Goal: Task Accomplishment & Management: Use online tool/utility

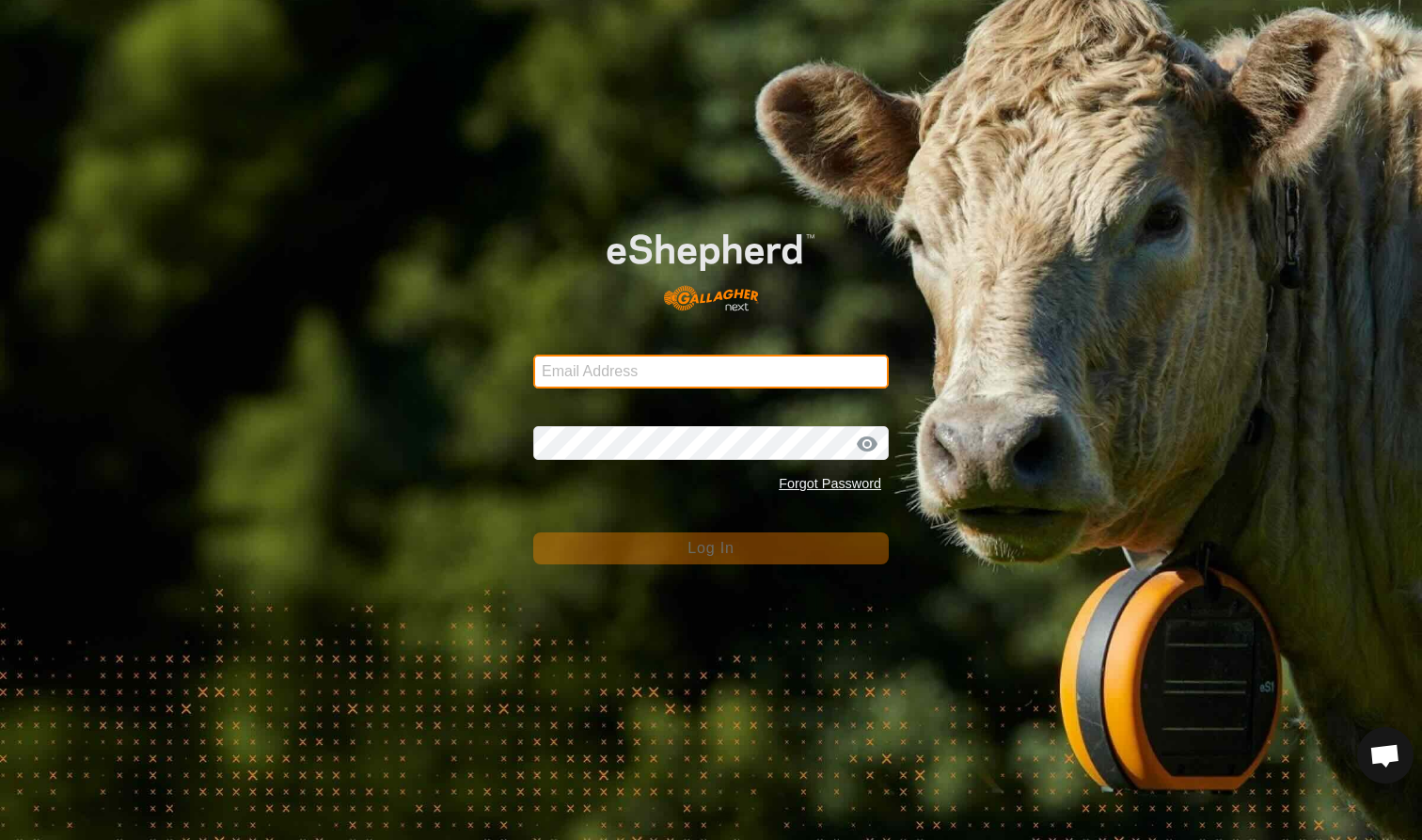
type input "[EMAIL_ADDRESS][DOMAIN_NAME]"
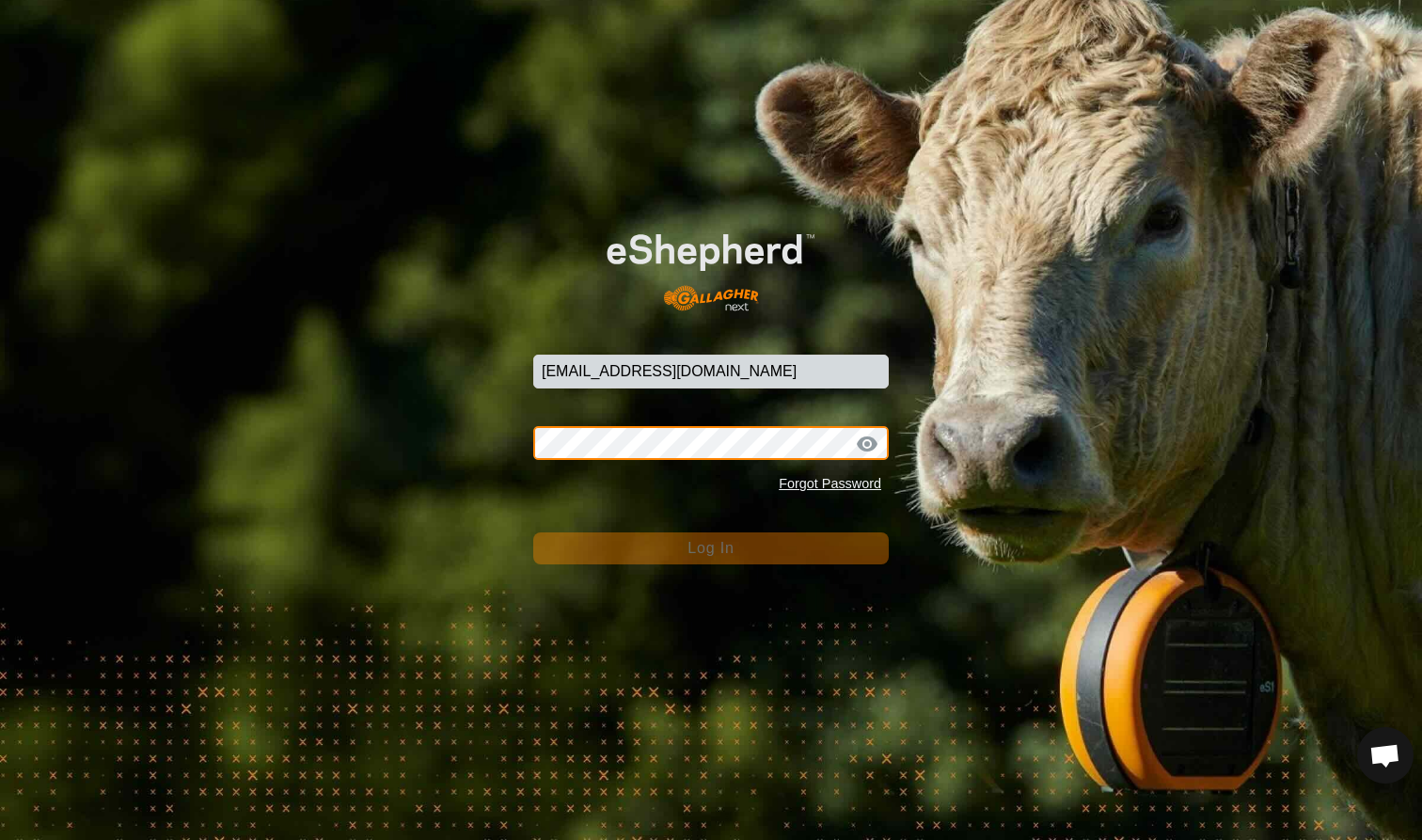
click at [711, 547] on button "Log In" at bounding box center [711, 548] width 355 height 32
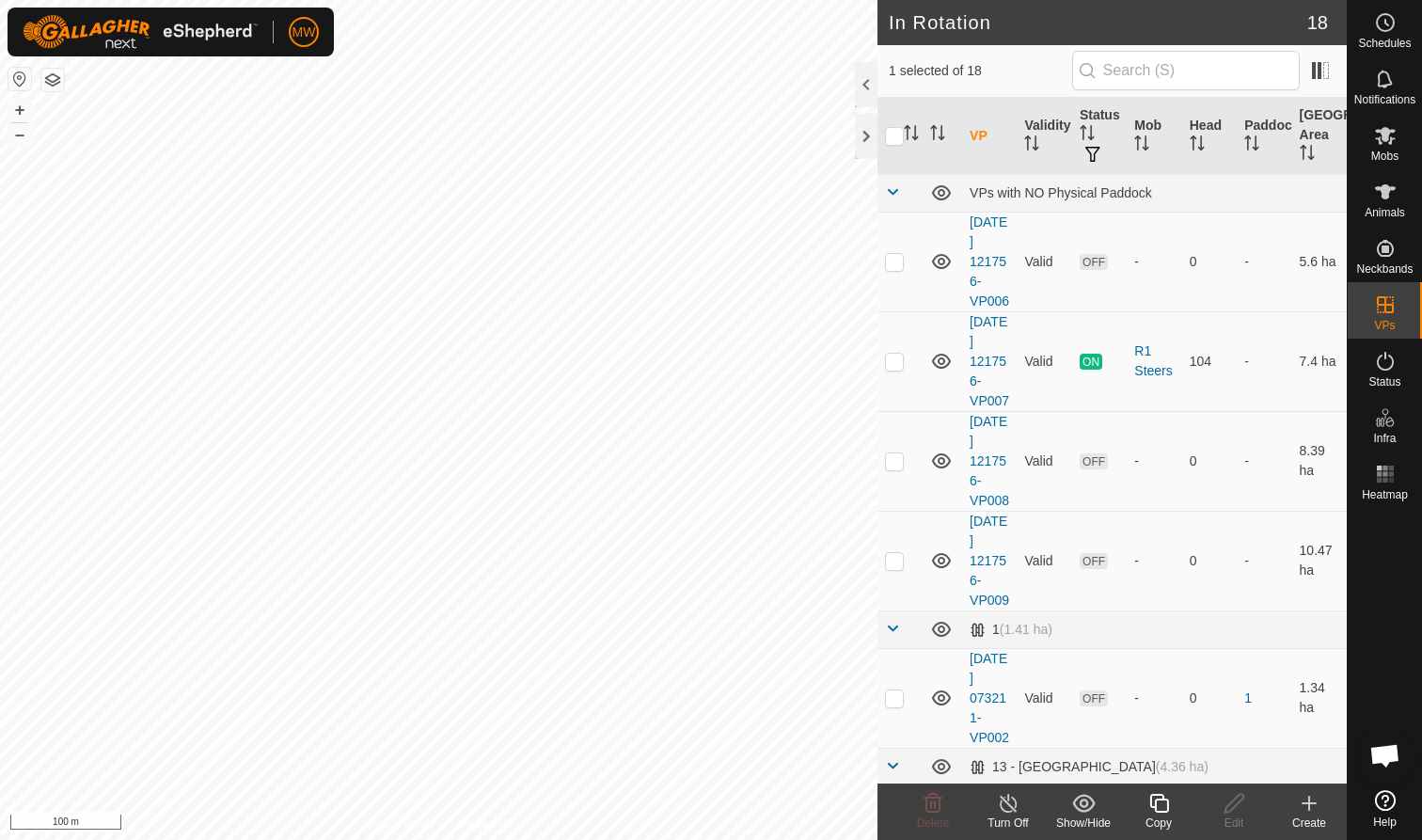
click at [1152, 799] on icon at bounding box center [1159, 804] width 23 height 23
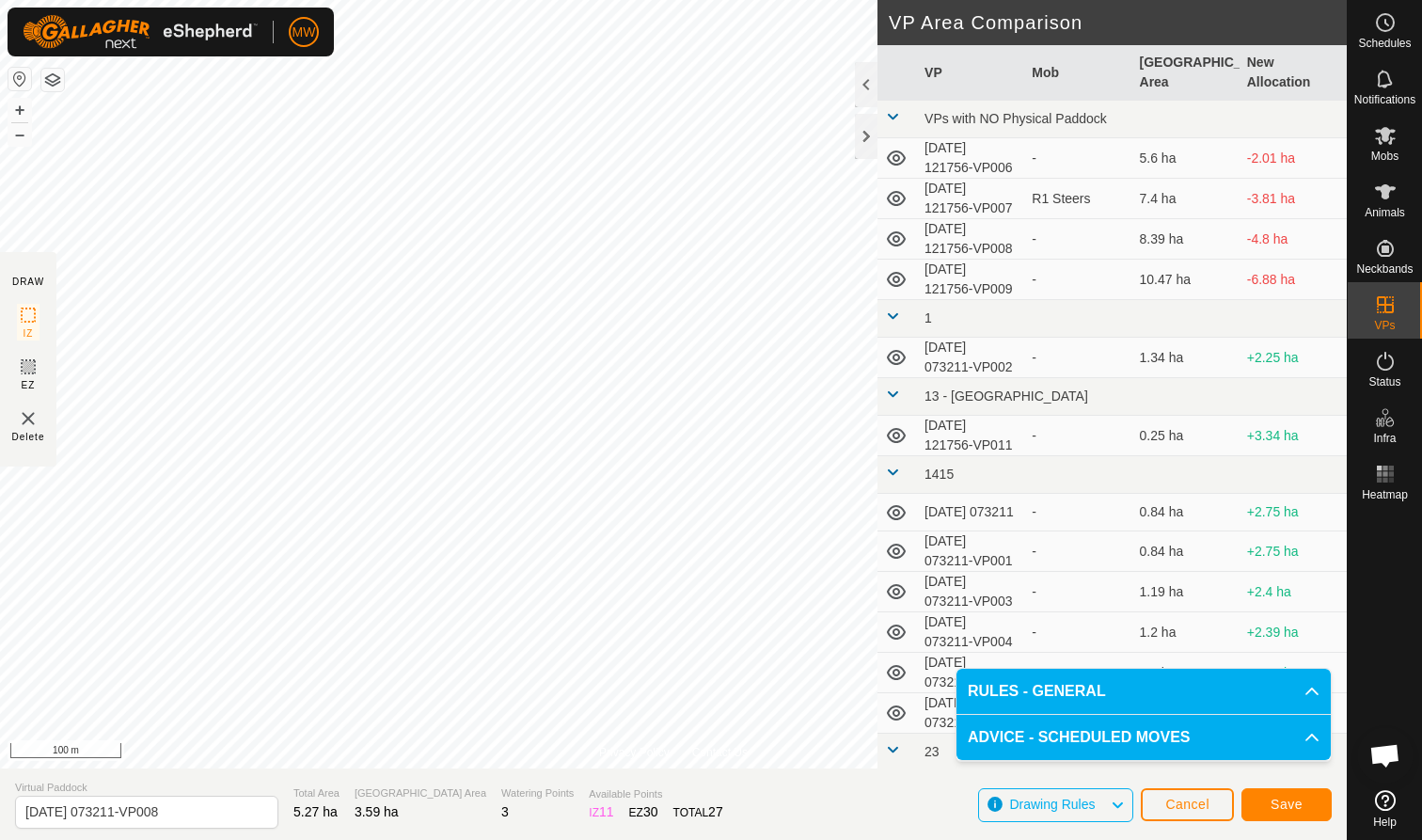
click at [1302, 804] on span "Save" at bounding box center [1287, 804] width 32 height 15
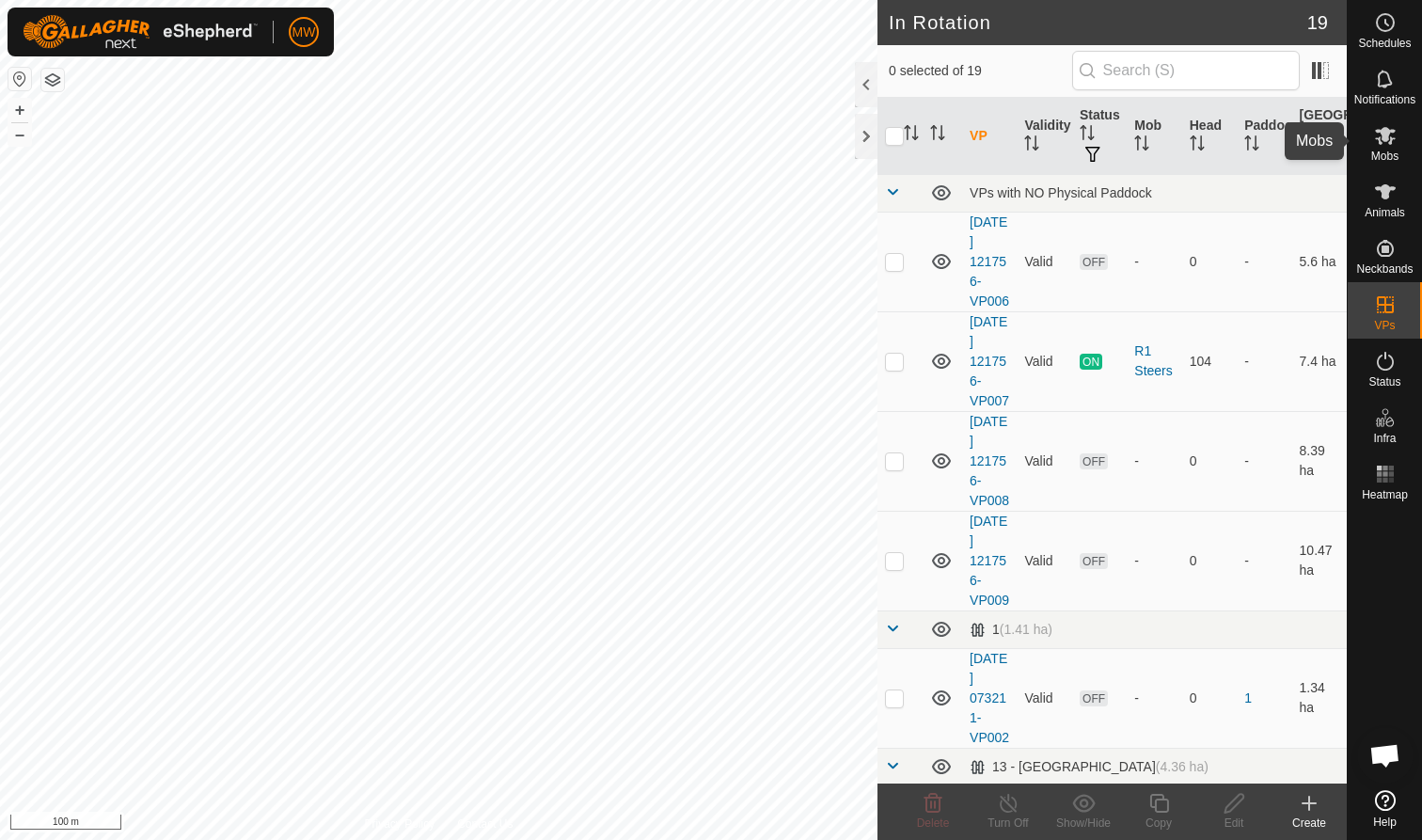
click at [1391, 149] on es-mob-svg-icon at bounding box center [1386, 134] width 34 height 30
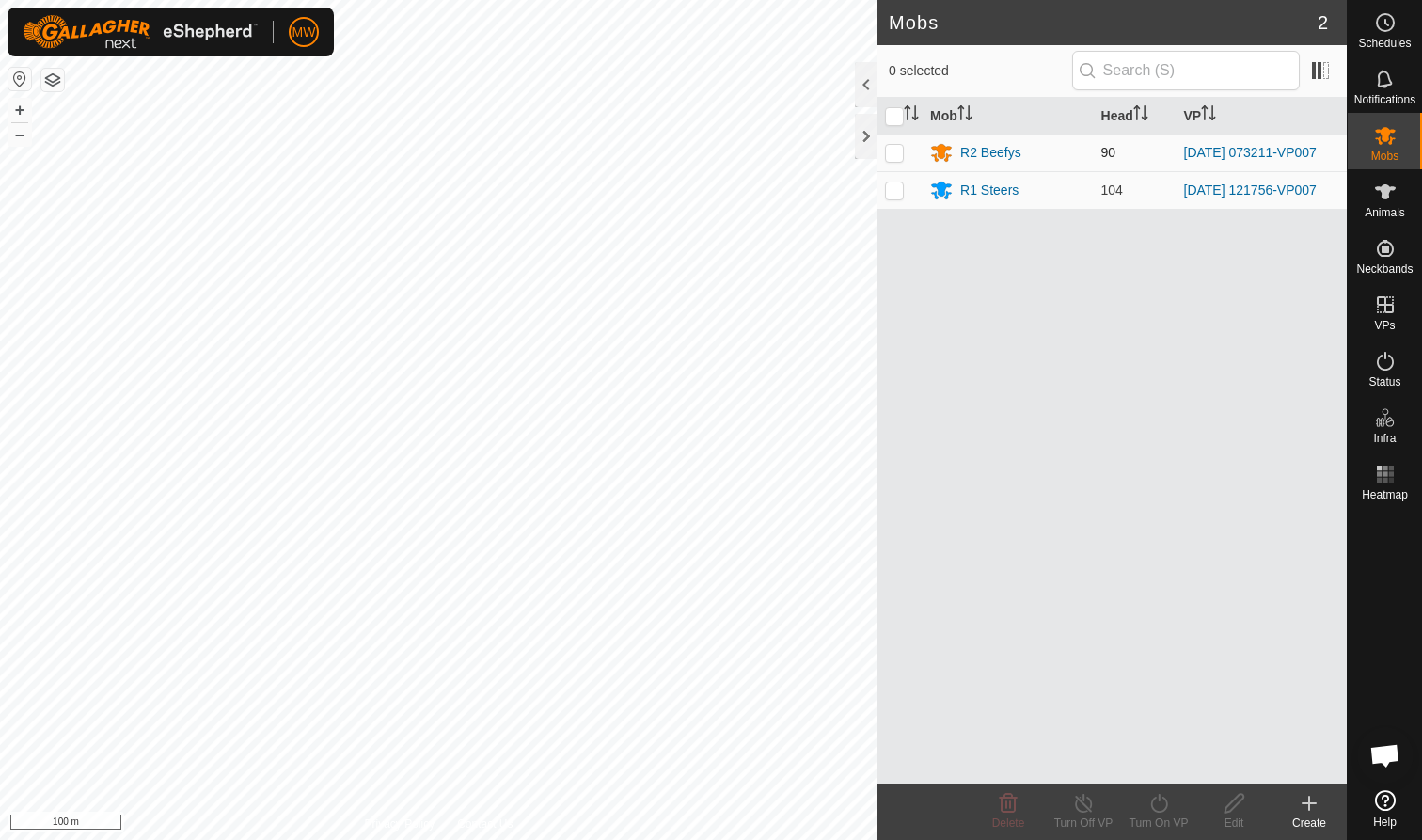
click at [889, 155] on p-checkbox at bounding box center [895, 153] width 19 height 15
checkbox input "true"
click at [1166, 805] on icon at bounding box center [1159, 804] width 23 height 23
